Goal: Check status: Check status

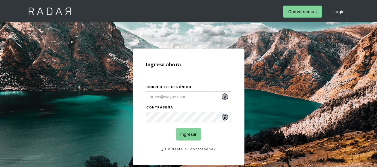
type input "[PERSON_NAME][EMAIL_ADDRESS][PERSON_NAME][DOMAIN_NAME]"
click at [185, 132] on input "Ingresar" at bounding box center [188, 134] width 25 height 13
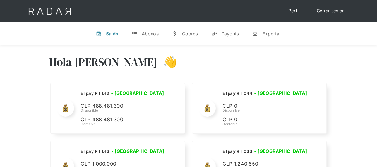
click at [173, 69] on div "Hola [PERSON_NAME] 👋" at bounding box center [188, 65] width 279 height 33
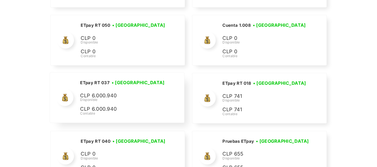
click at [114, 86] on div "ETpay RT 037 • [GEOGRAPHIC_DATA] • Desconectada CLP 6.000.940 Disponible CLP 6.…" at bounding box center [123, 97] width 86 height 37
click at [128, 83] on h3 "• [GEOGRAPHIC_DATA]" at bounding box center [138, 82] width 53 height 7
click at [87, 84] on h2 "ETpay RT 037" at bounding box center [95, 83] width 30 height 6
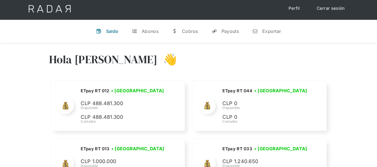
scroll to position [0, 0]
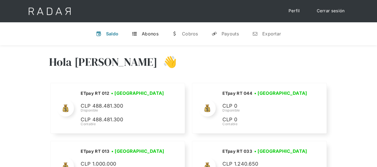
click at [146, 33] on div "Abonos" at bounding box center [150, 34] width 17 height 6
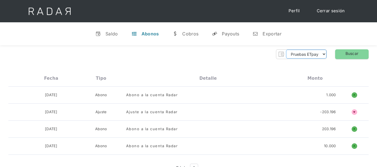
click at [303, 52] on select "Pruebas ETpay Cuenta 1.000 Cuenta 1.001 Cuenta 1.002 Cuenta 1.003 Cuenta 1.004 …" at bounding box center [306, 54] width 40 height 9
select select "etpay-rt-037"
click at [286, 50] on select "Pruebas ETpay Cuenta 1.000 Cuenta 1.001 Cuenta 1.002 Cuenta 1.003 Cuenta 1.004 …" at bounding box center [306, 54] width 40 height 9
click at [365, 54] on link "Buscar" at bounding box center [351, 54] width 33 height 10
click at [352, 55] on link "Buscar" at bounding box center [351, 54] width 33 height 10
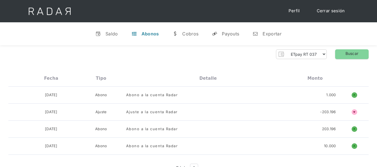
click at [353, 45] on div "v Saldo t Abonos w [GEOGRAPHIC_DATA] y Payouts n Exportar" at bounding box center [188, 33] width 377 height 23
click at [351, 54] on link "Buscar" at bounding box center [351, 54] width 33 height 10
click at [40, 8] on img at bounding box center [49, 11] width 57 height 22
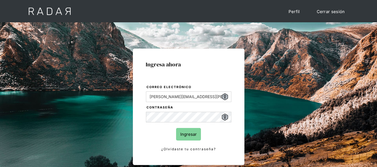
click at [194, 137] on input "Ingresar" at bounding box center [188, 134] width 25 height 13
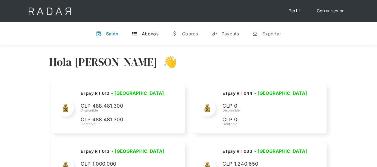
click at [136, 35] on div "t" at bounding box center [135, 34] width 6 height 6
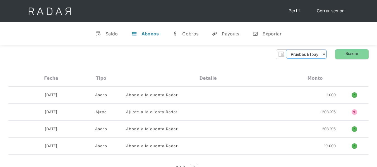
click at [318, 56] on select "Pruebas ETpay Cuenta 1.000 Cuenta 1.001 Cuenta 1.002 Cuenta 1.003 Cuenta 1.004 …" at bounding box center [306, 54] width 40 height 9
select select "etpay-rt-037"
click at [286, 50] on select "Pruebas ETpay Cuenta 1.000 Cuenta 1.001 Cuenta 1.002 Cuenta 1.003 Cuenta 1.004 …" at bounding box center [306, 54] width 40 height 9
click at [347, 54] on link "Buscar" at bounding box center [351, 54] width 33 height 10
